Goal: Navigation & Orientation: Find specific page/section

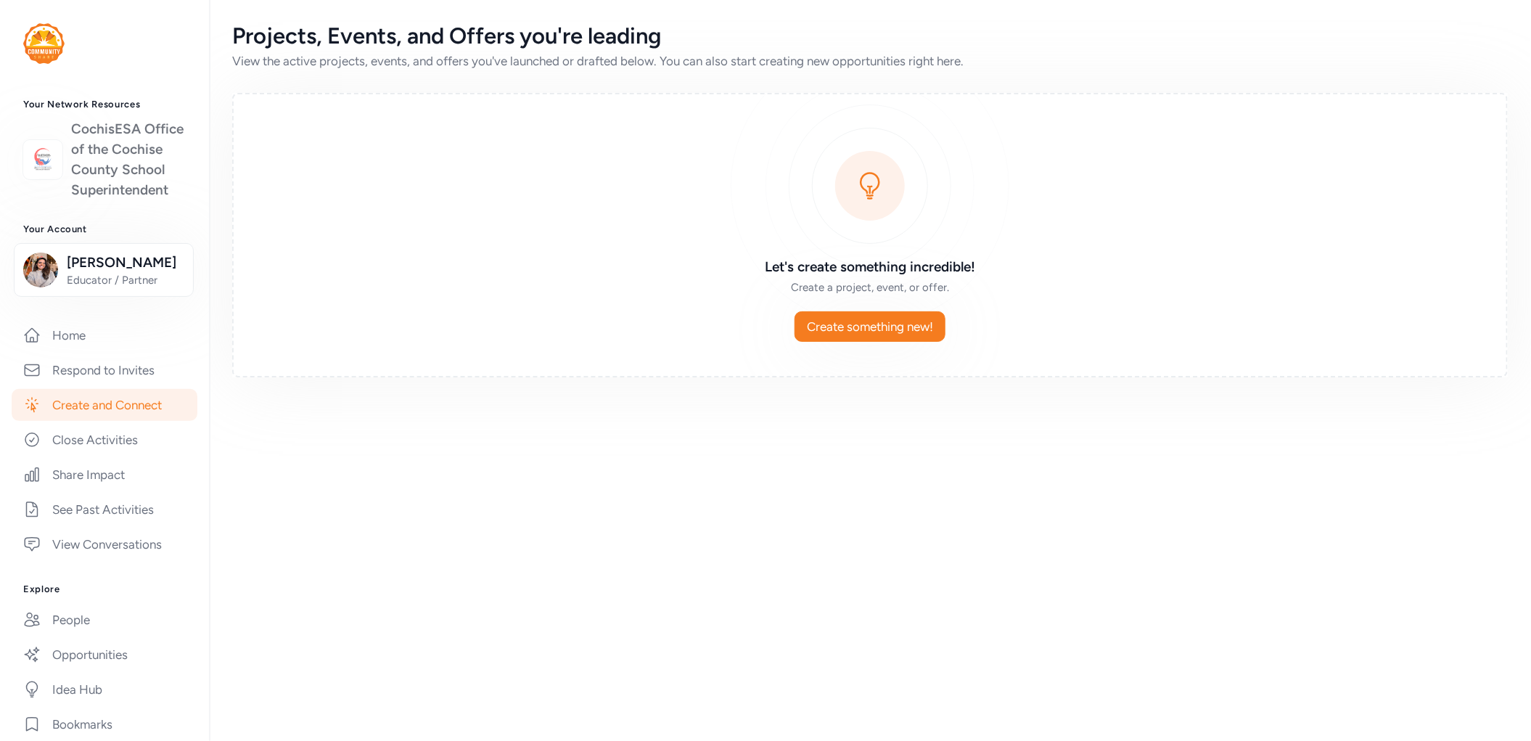
click at [96, 175] on link "CochisESA Office of the Cochise County School Superintendent" at bounding box center [128, 159] width 115 height 81
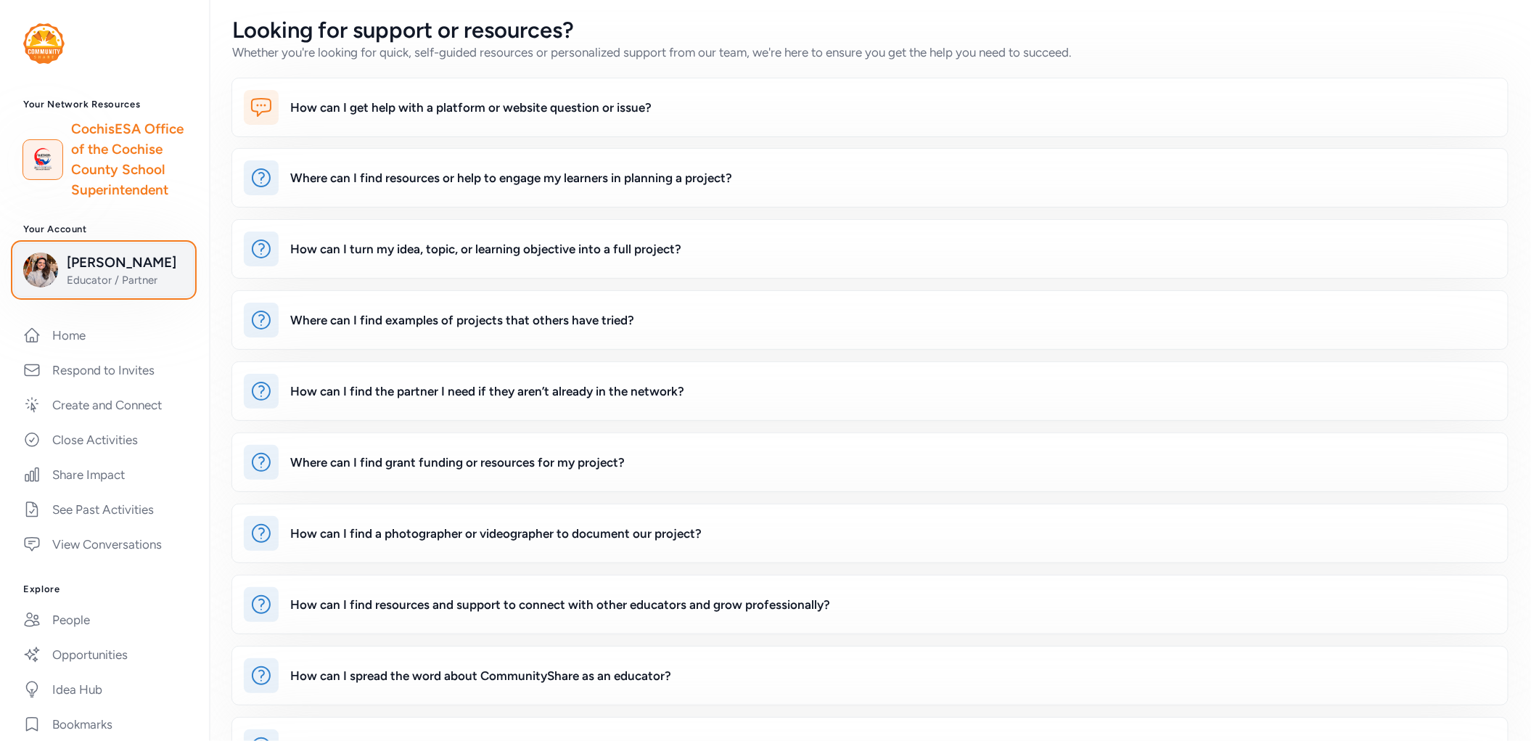
click at [102, 266] on span "[PERSON_NAME]" at bounding box center [126, 263] width 118 height 20
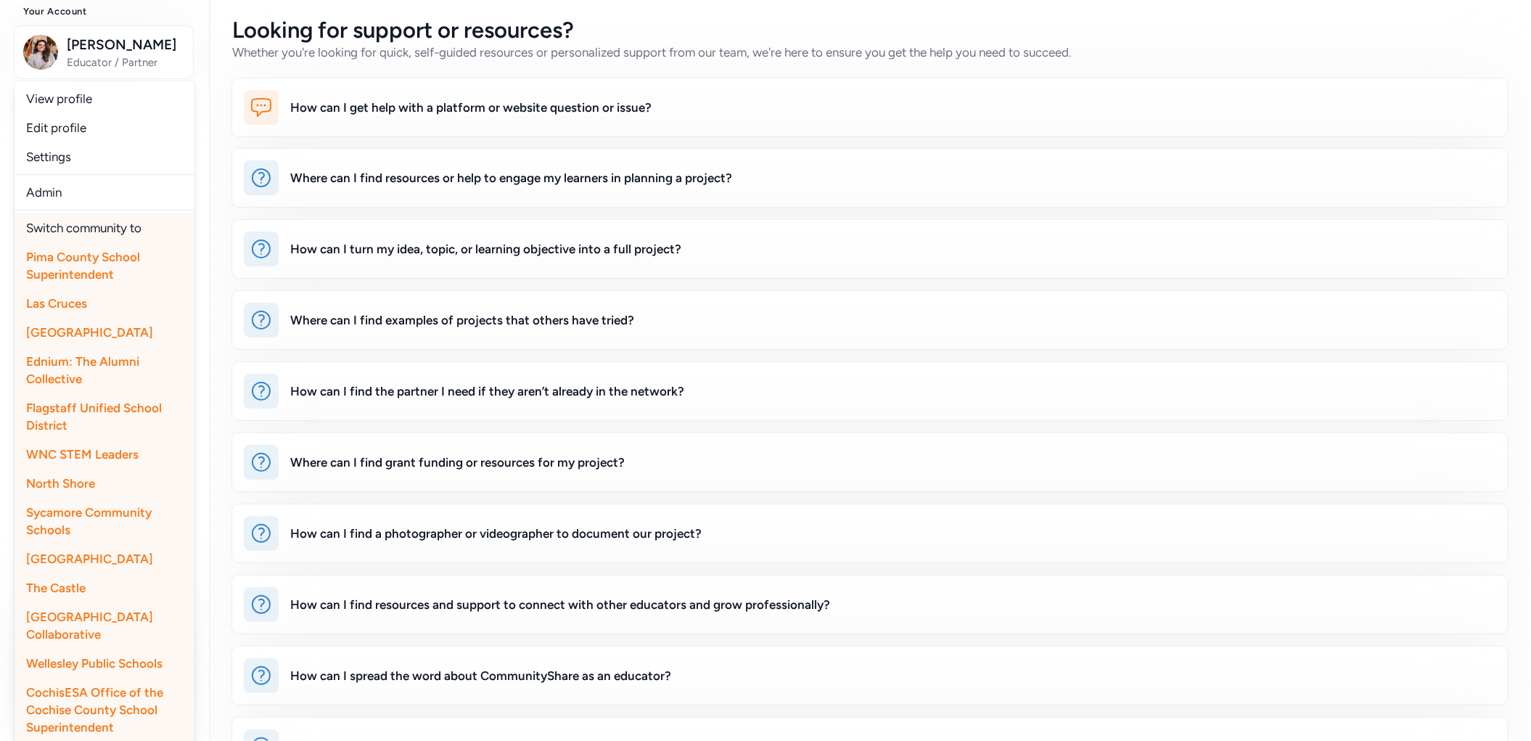
scroll to position [301, 0]
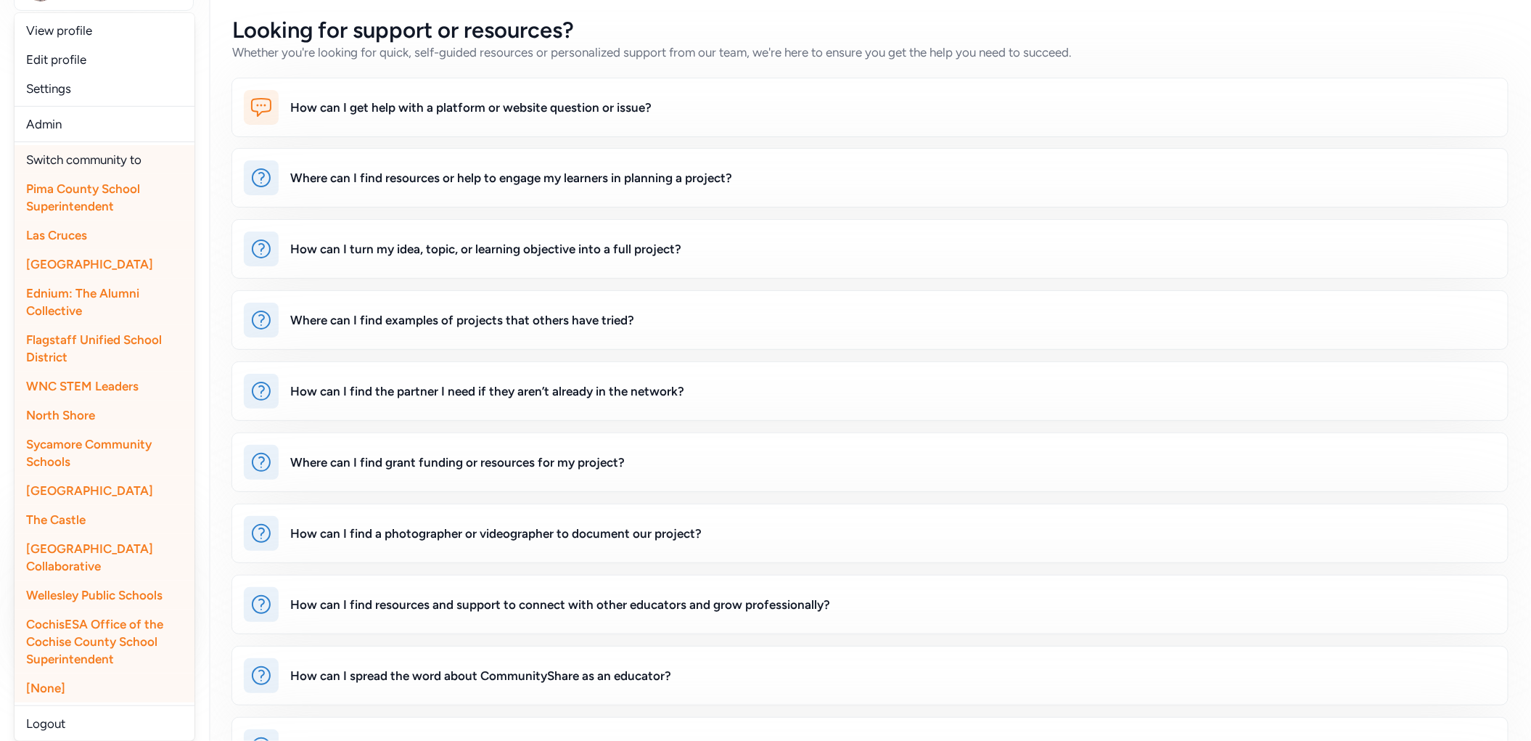
click at [73, 520] on span "The Castle" at bounding box center [56, 519] width 60 height 15
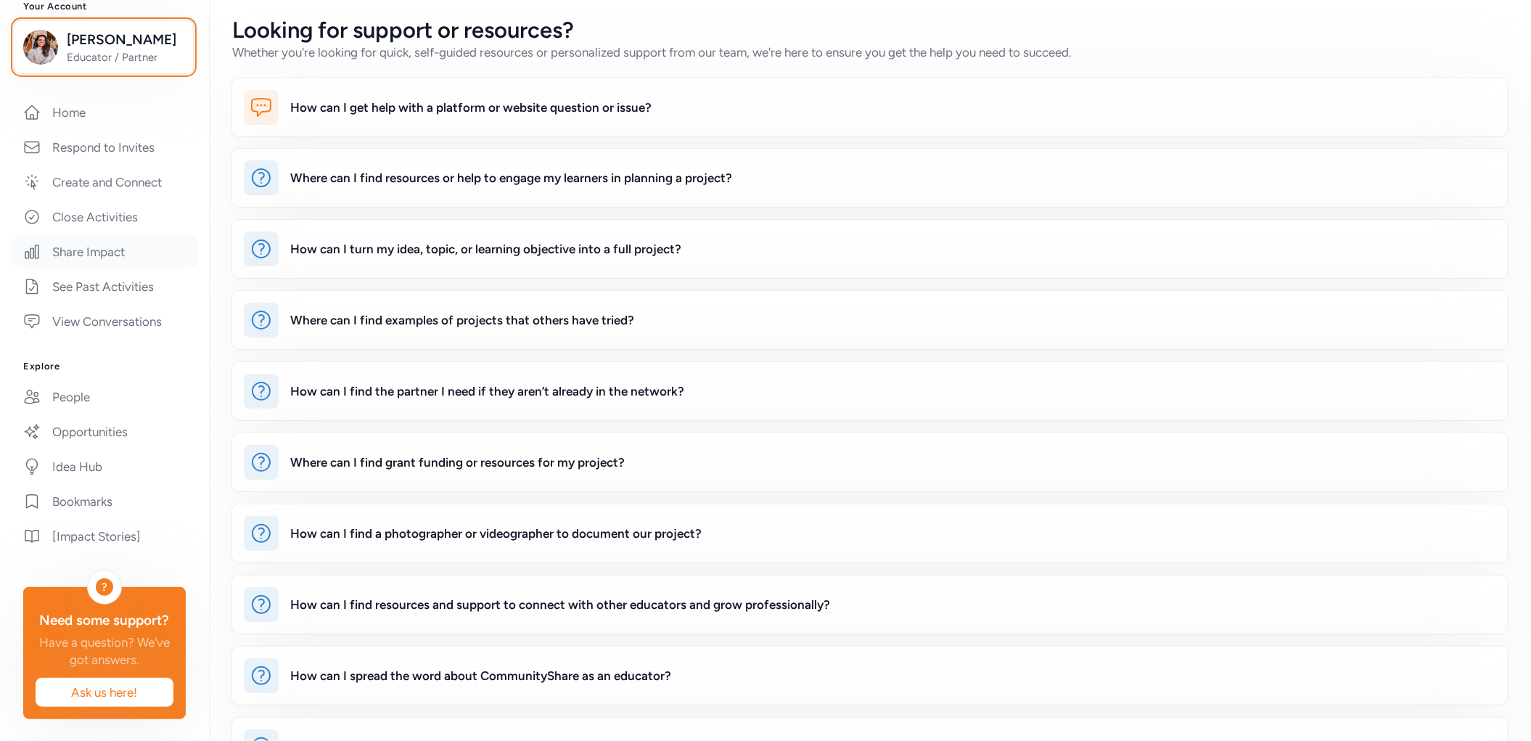
scroll to position [176, 0]
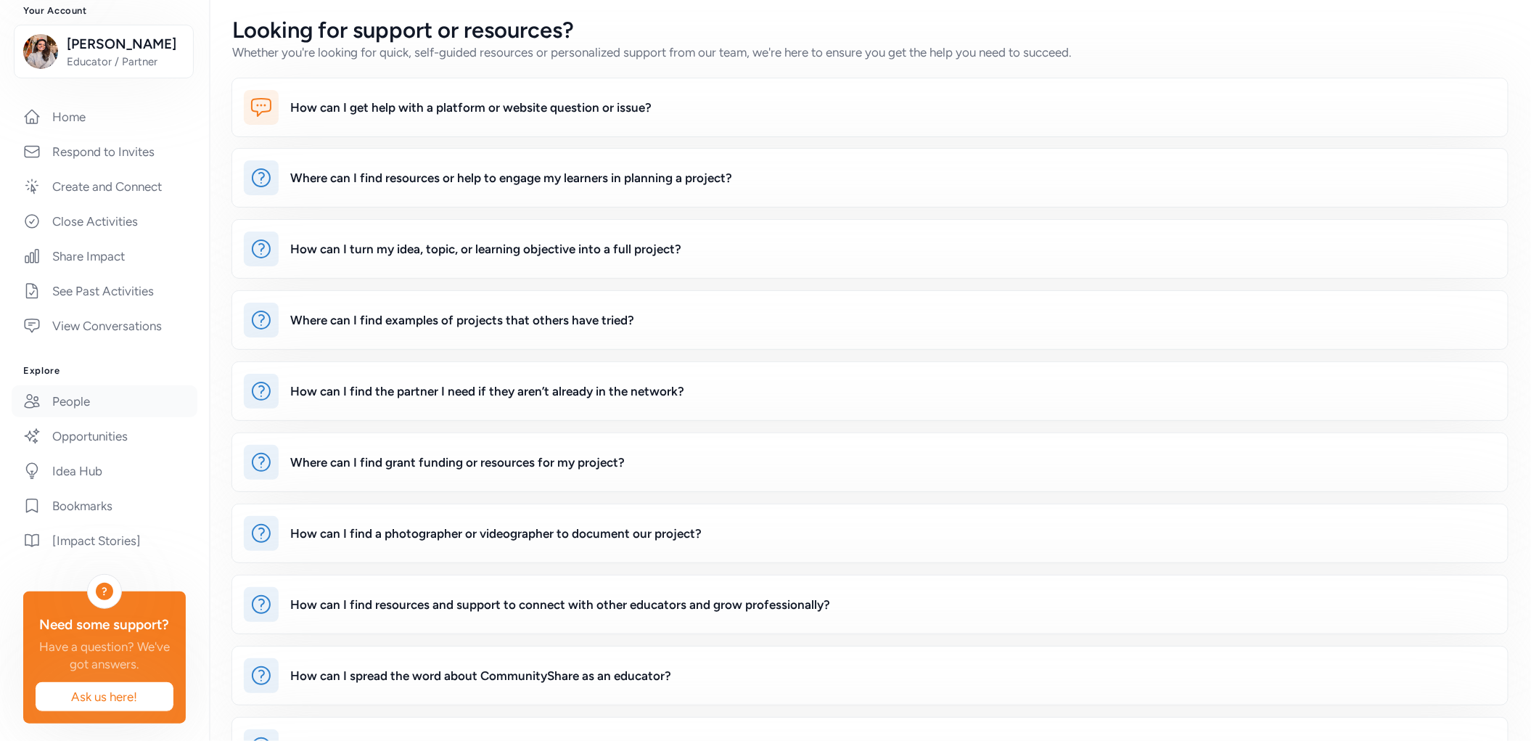
click at [108, 393] on link "People" at bounding box center [105, 401] width 186 height 32
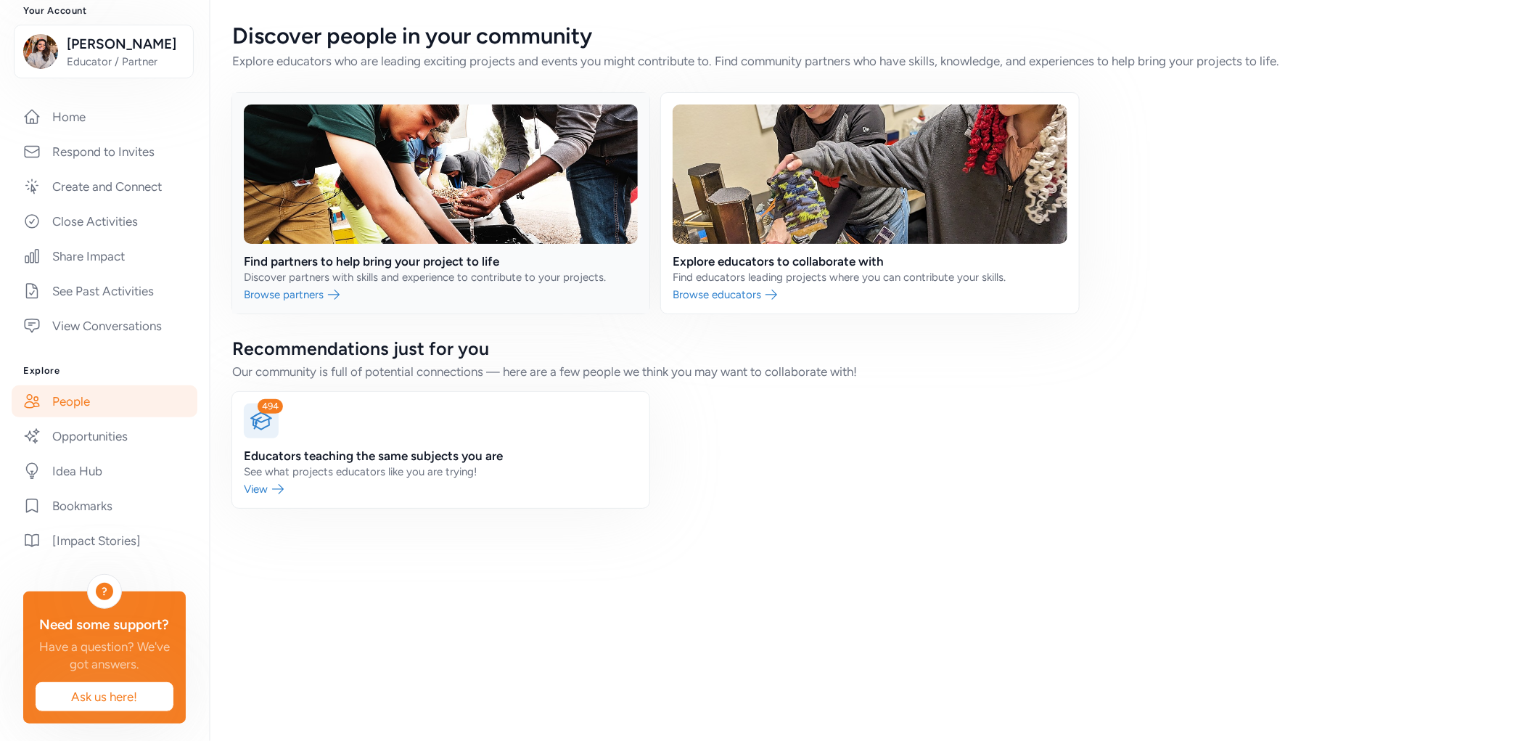
click at [541, 251] on link at bounding box center [440, 203] width 417 height 221
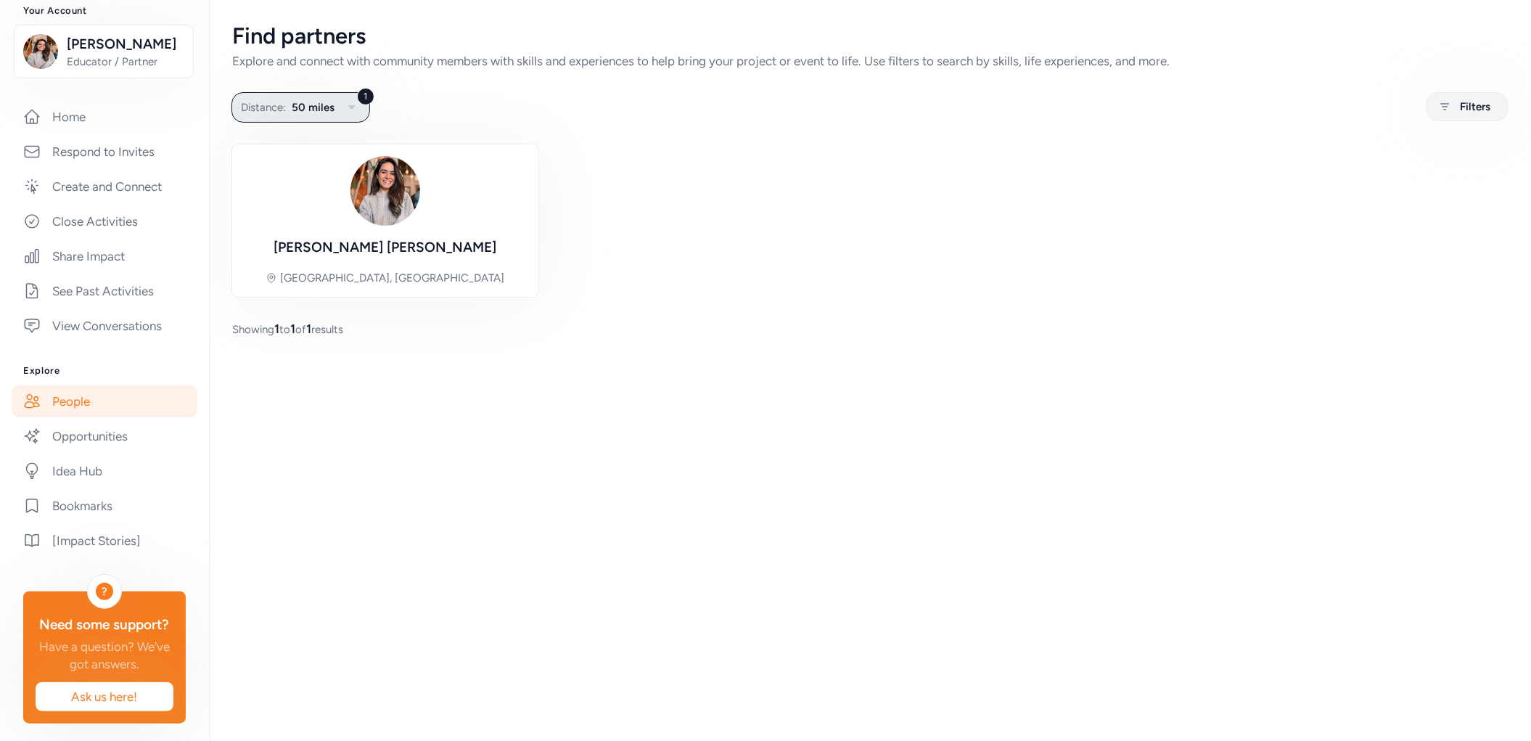
click at [339, 104] on button "1 Distance: 50 miles" at bounding box center [300, 107] width 139 height 30
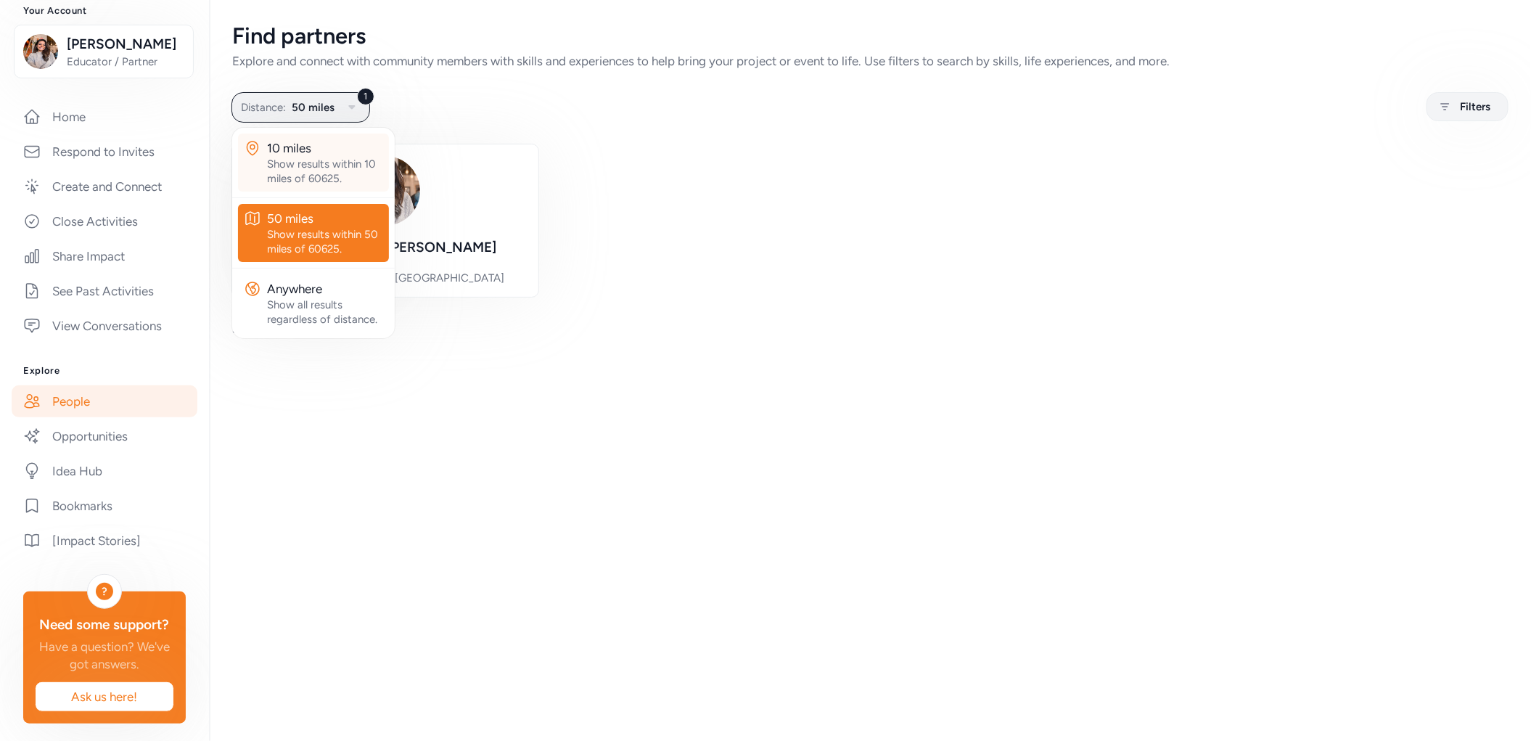
click at [326, 169] on div "Show results within 10 miles of 60625." at bounding box center [325, 171] width 116 height 29
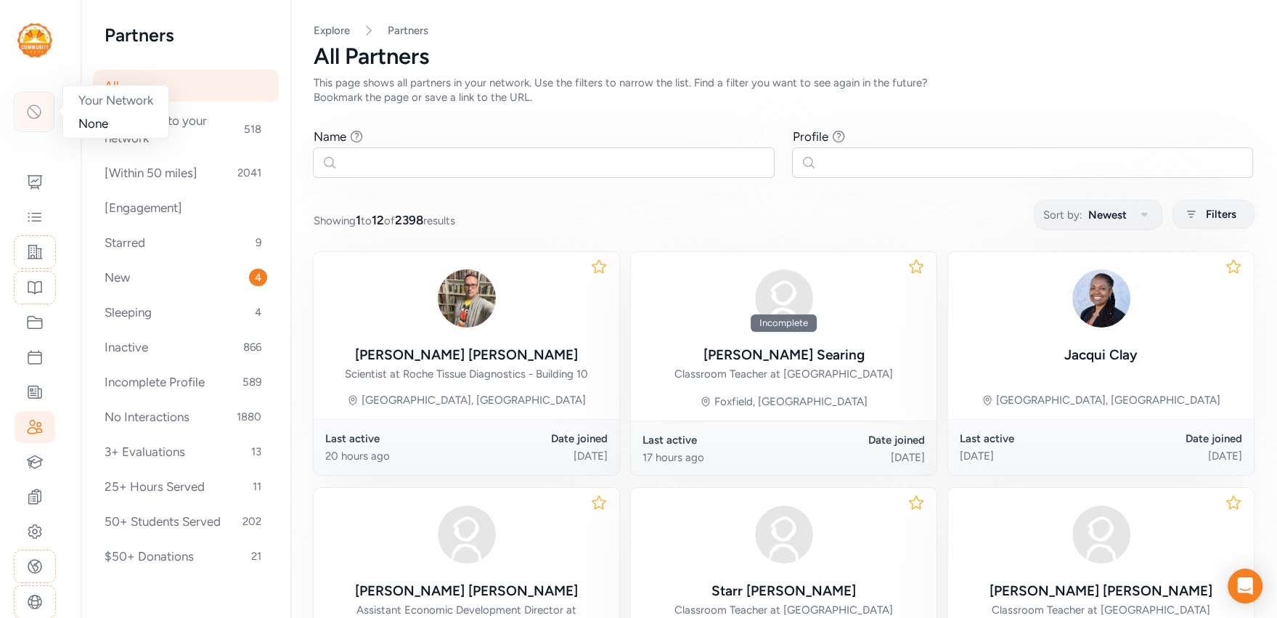
click at [42, 109] on icon at bounding box center [33, 111] width 17 height 17
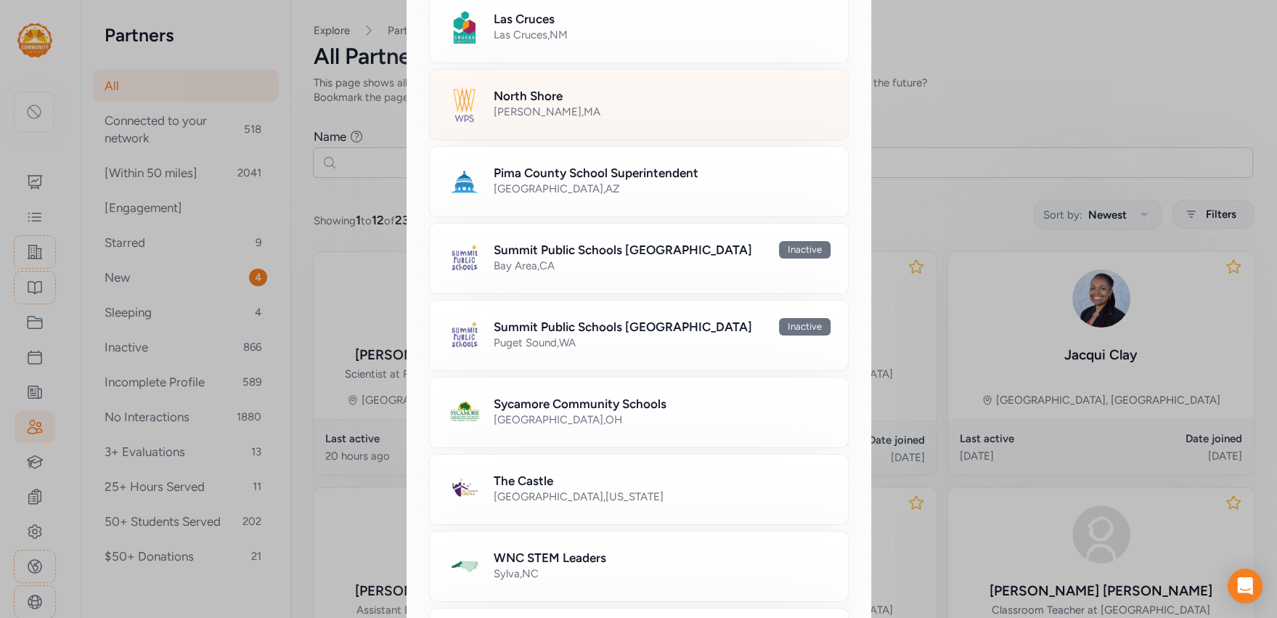
scroll to position [873, 0]
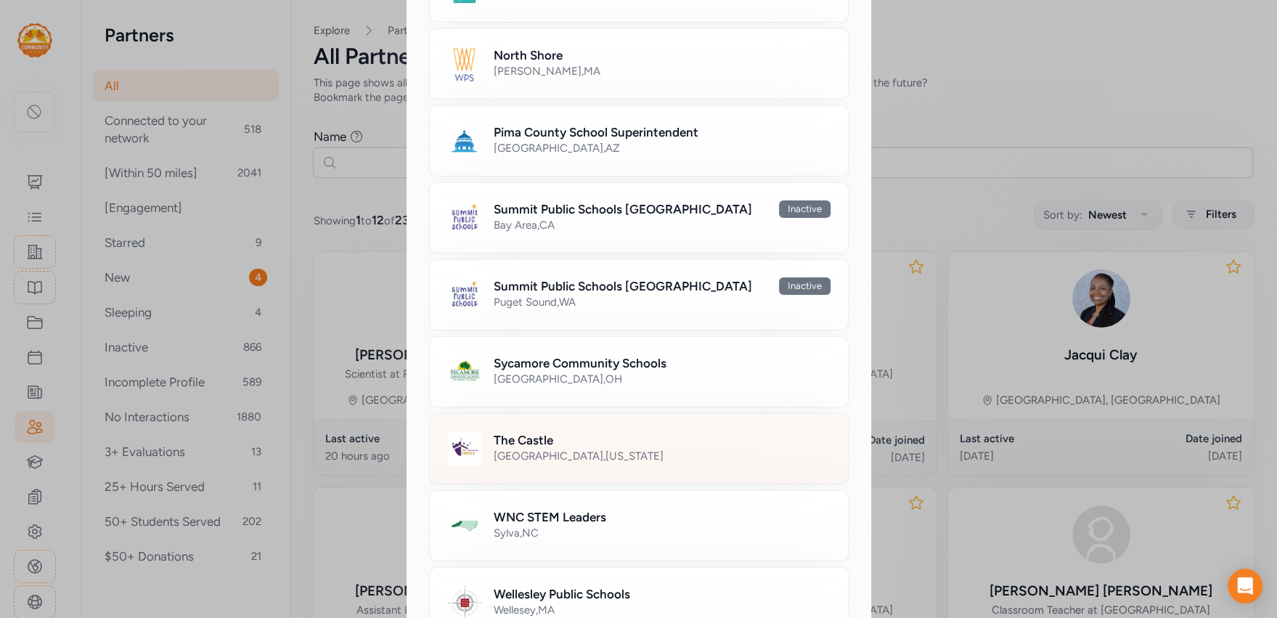
click at [550, 448] on div "Putnam County , Indiana" at bounding box center [661, 455] width 337 height 15
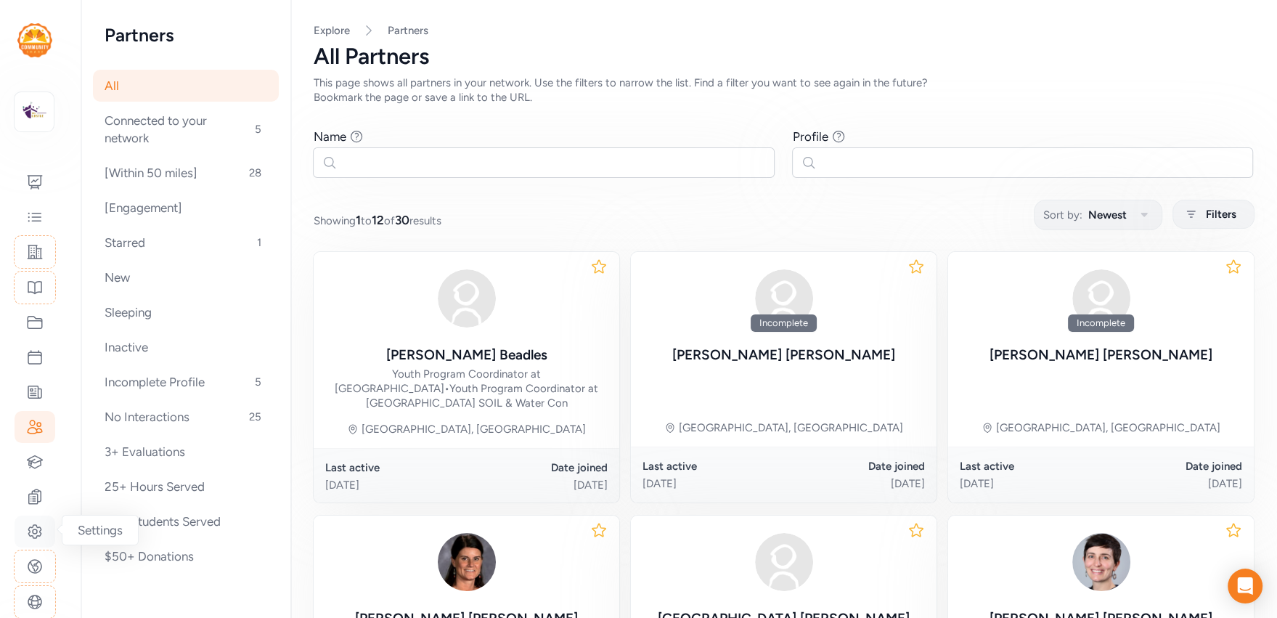
click at [36, 529] on icon at bounding box center [35, 531] width 4 height 4
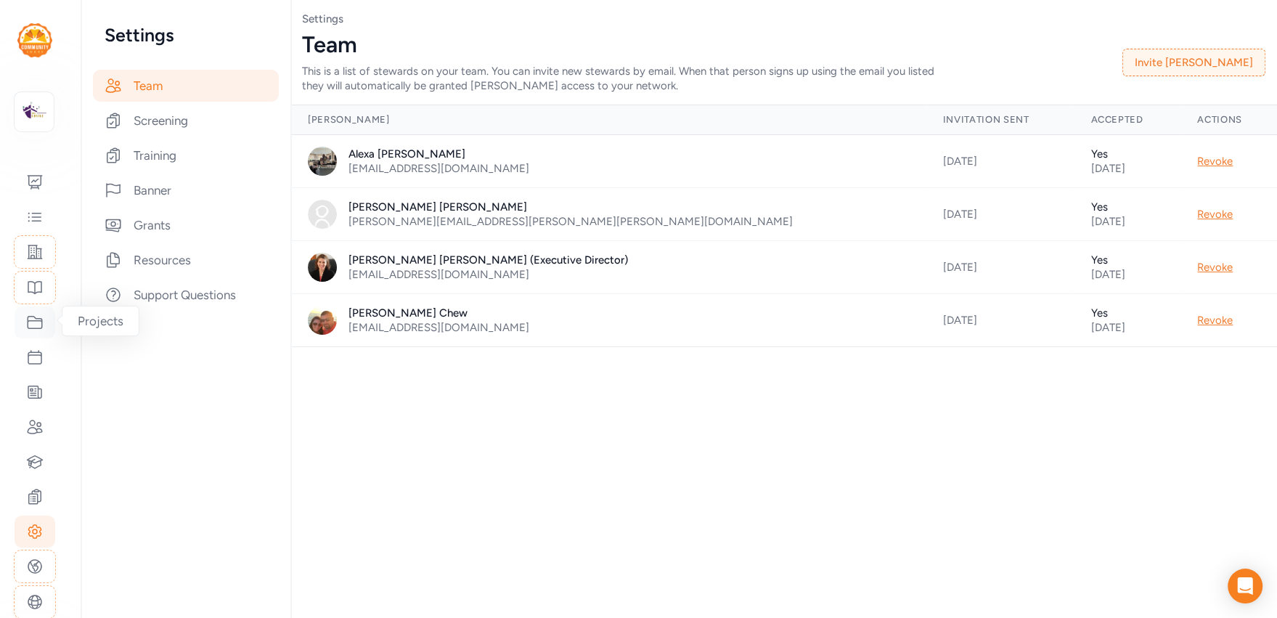
click at [36, 317] on icon at bounding box center [35, 322] width 15 height 12
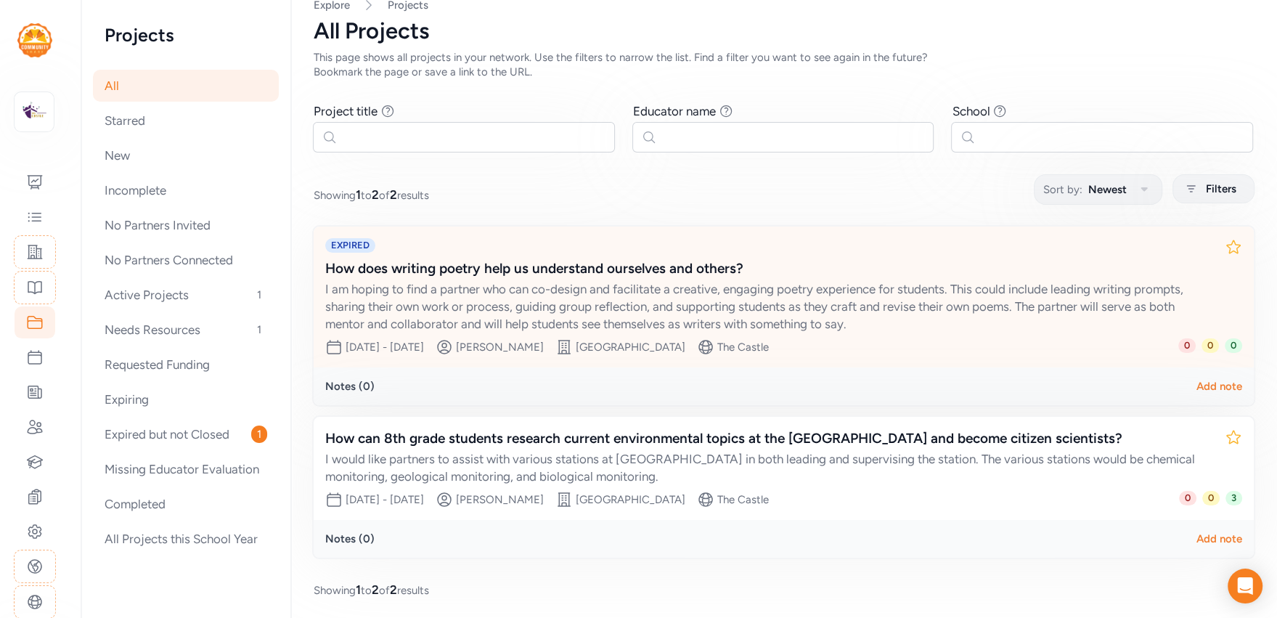
scroll to position [26, 0]
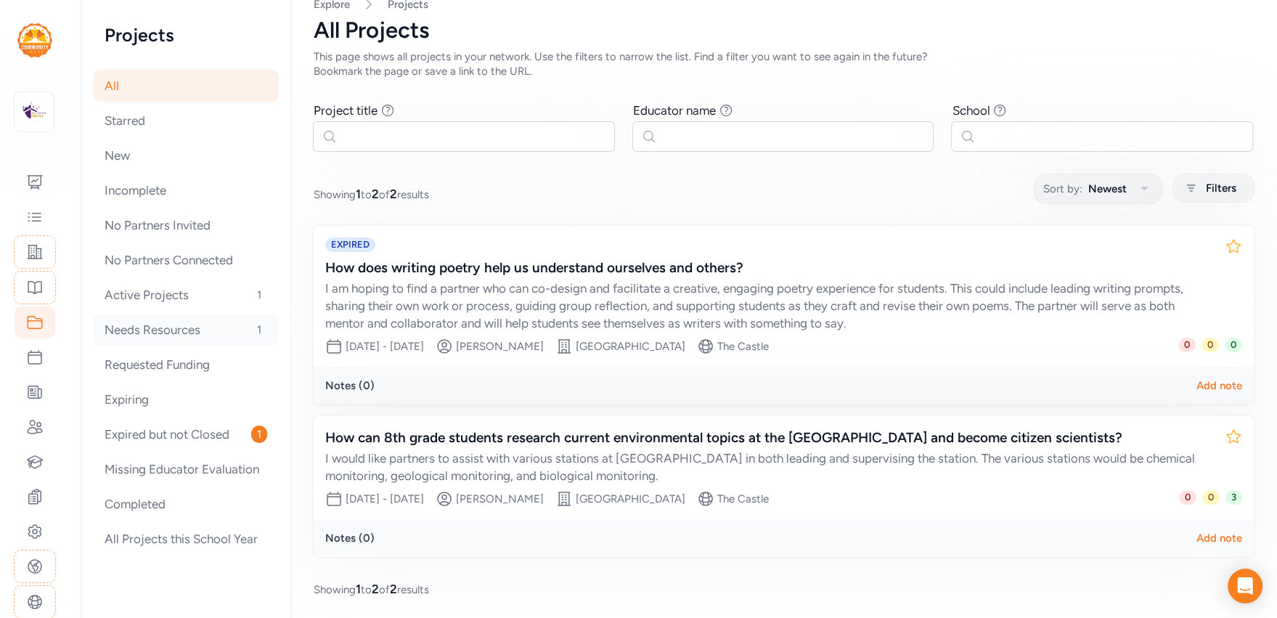
click at [155, 327] on div "Needs Resources 1" at bounding box center [186, 330] width 186 height 32
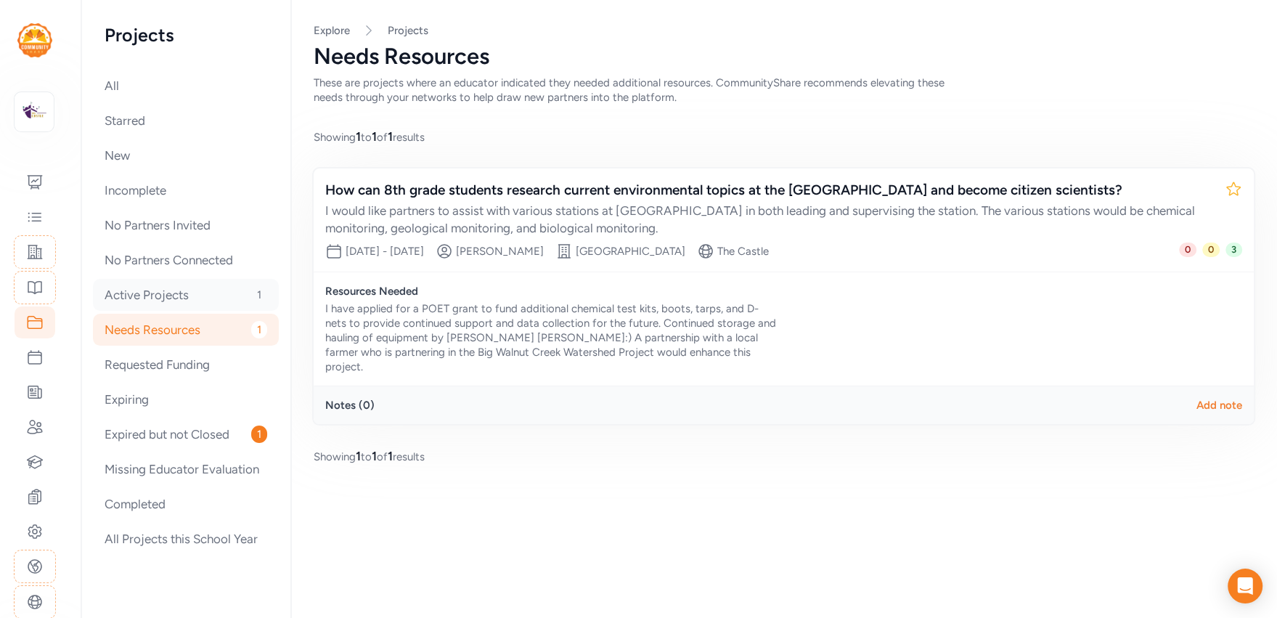
click at [168, 291] on div "Active Projects 1" at bounding box center [186, 295] width 186 height 32
